Goal: Navigation & Orientation: Find specific page/section

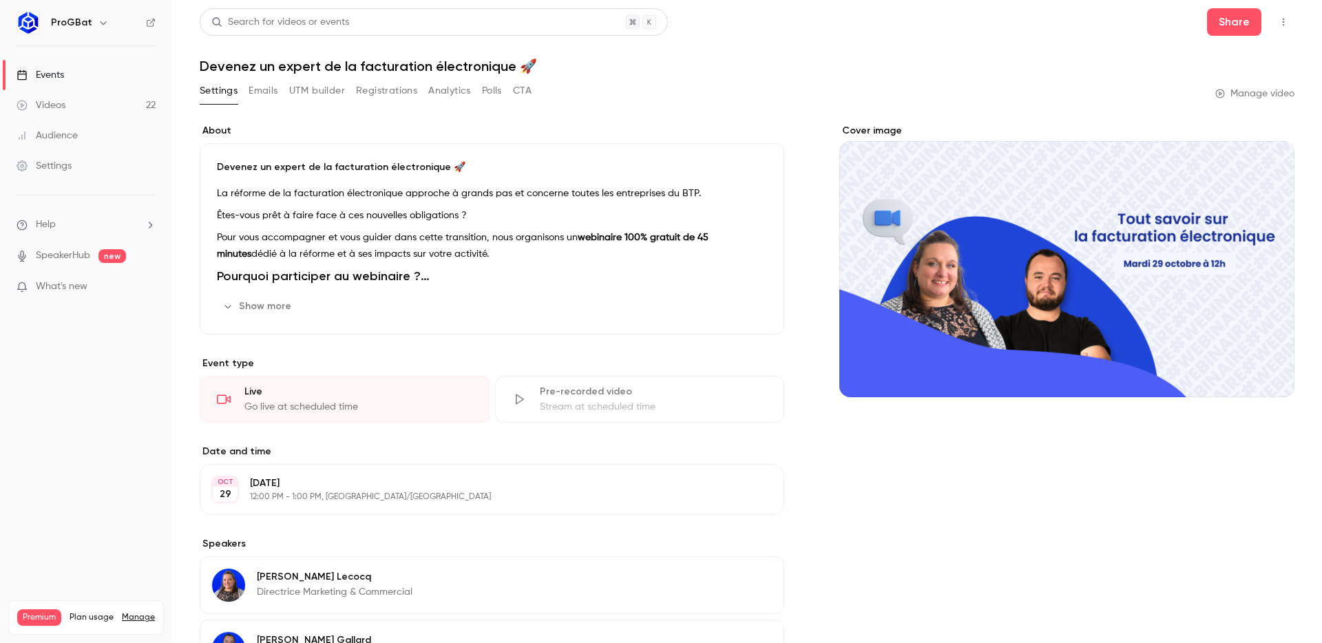
click at [63, 14] on div "ProGBat" at bounding box center [93, 22] width 84 height 17
click at [100, 23] on icon "button" at bounding box center [103, 22] width 11 height 11
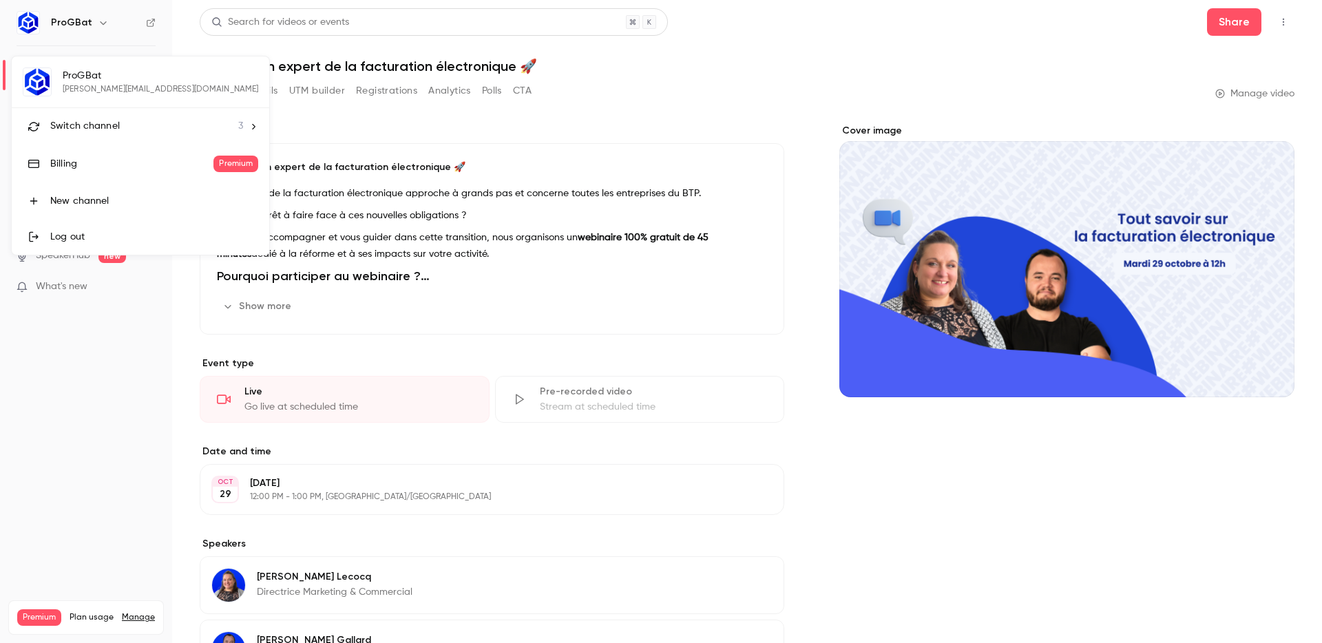
click at [111, 124] on span "Switch channel" at bounding box center [85, 126] width 70 height 14
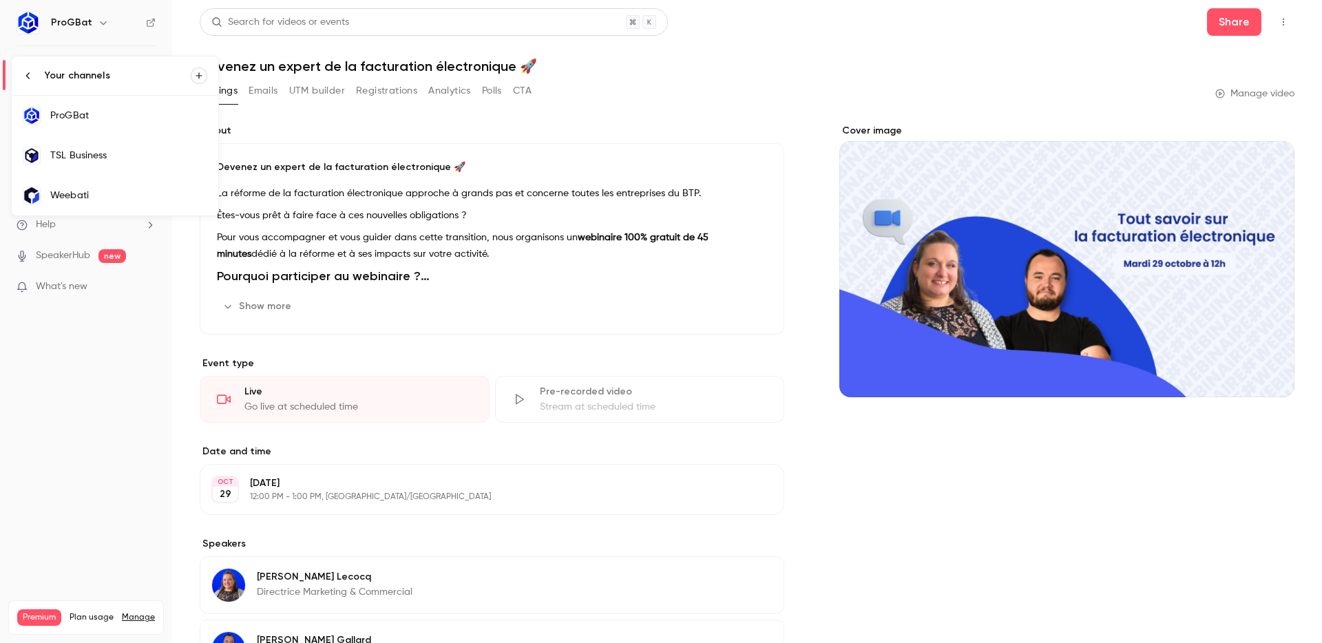
click at [121, 160] on div "TSL Business" at bounding box center [128, 156] width 157 height 14
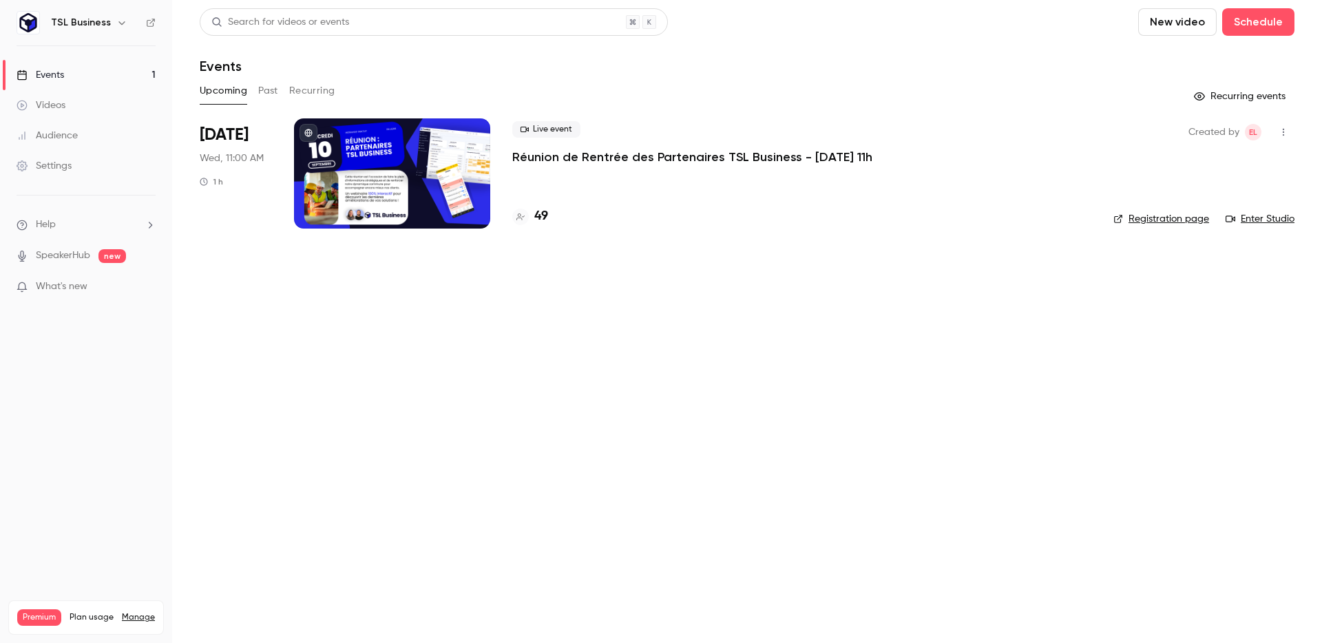
click at [1157, 212] on link "Registration page" at bounding box center [1162, 219] width 96 height 14
